Goal: Transaction & Acquisition: Purchase product/service

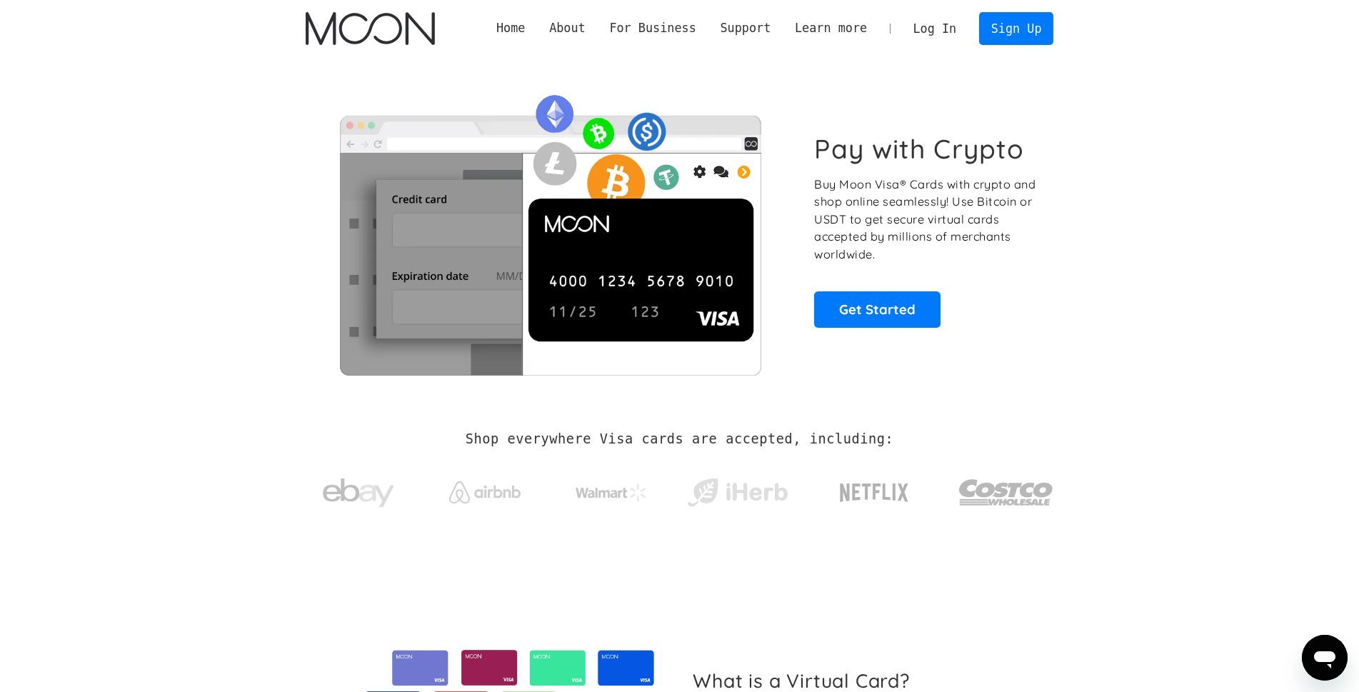
click at [934, 29] on link "Log In" at bounding box center [934, 28] width 67 height 31
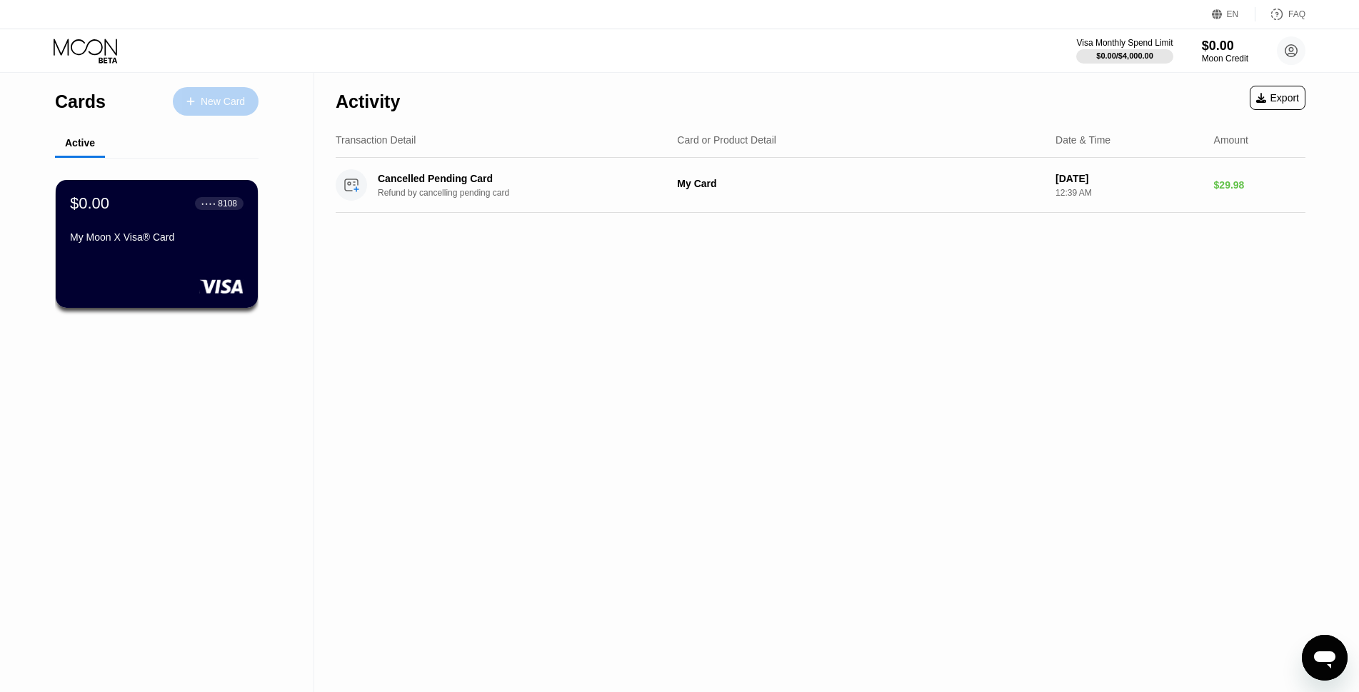
click at [203, 101] on div "New Card" at bounding box center [223, 102] width 44 height 12
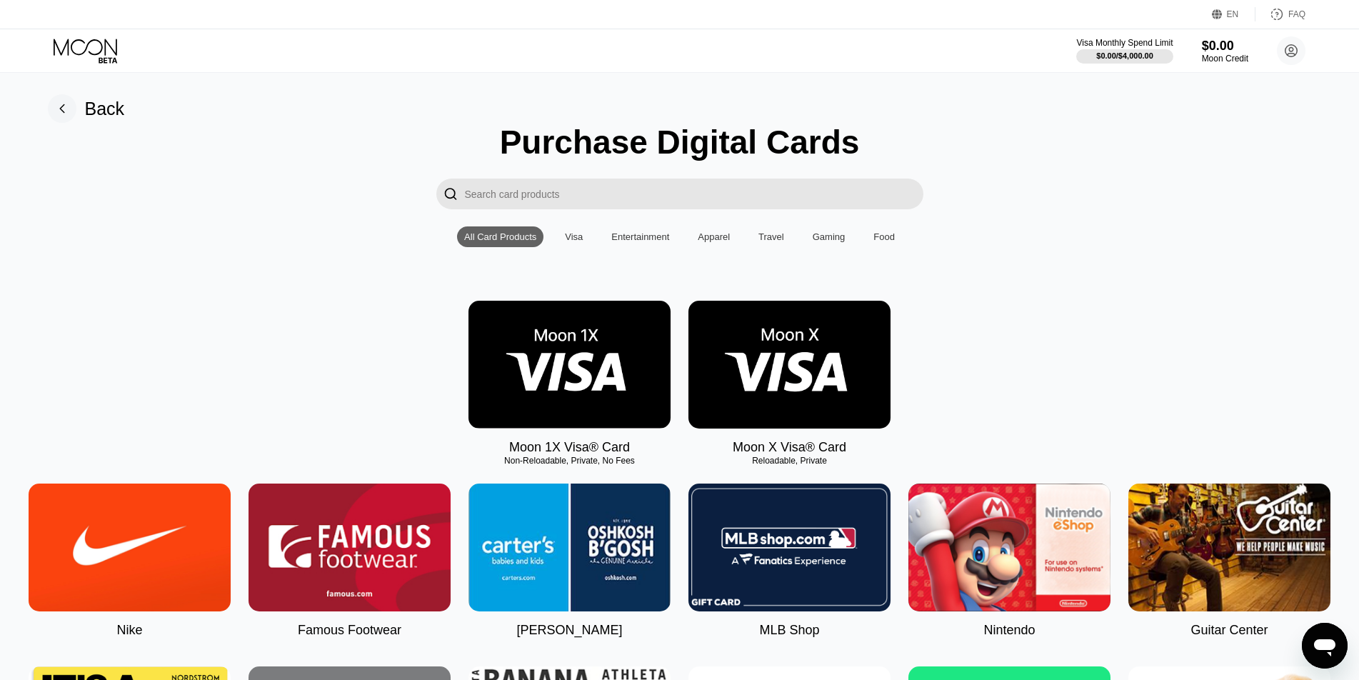
click at [822, 376] on img at bounding box center [789, 365] width 202 height 128
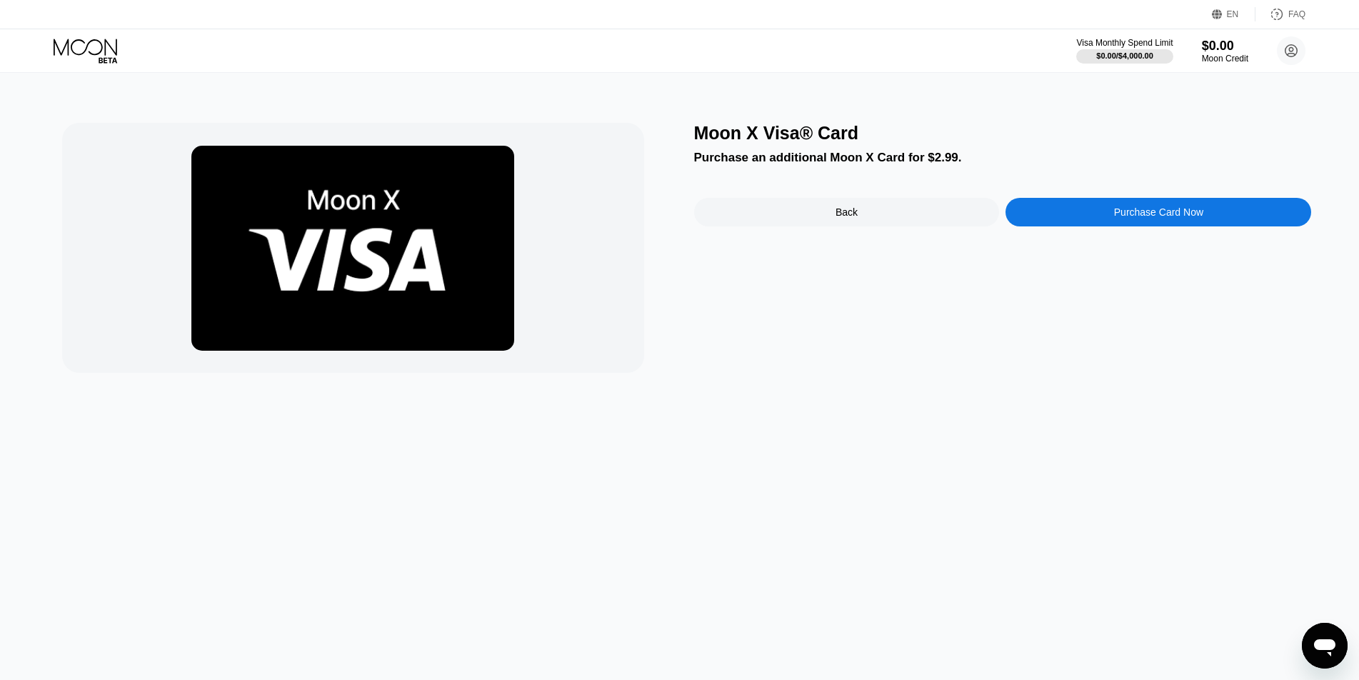
click at [1105, 216] on div "Purchase Card Now" at bounding box center [1158, 212] width 306 height 29
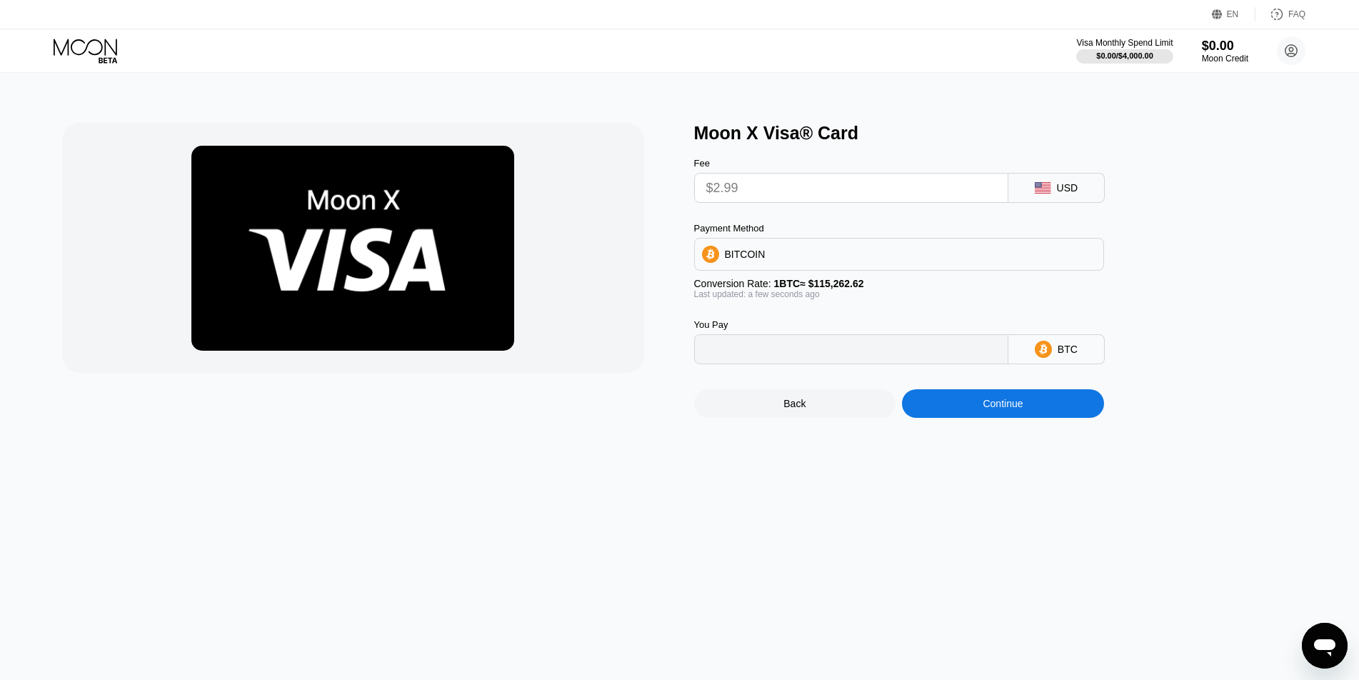
type input "0.00002595"
